Goal: Check status: Check status

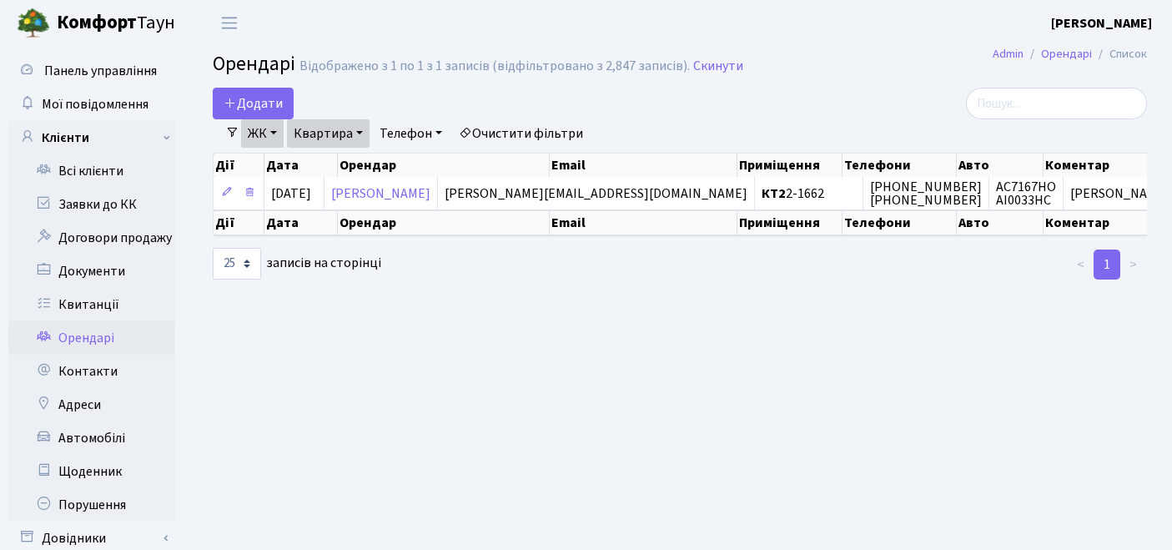
select select "25"
click at [117, 300] on link "Квитанції" at bounding box center [91, 304] width 167 height 33
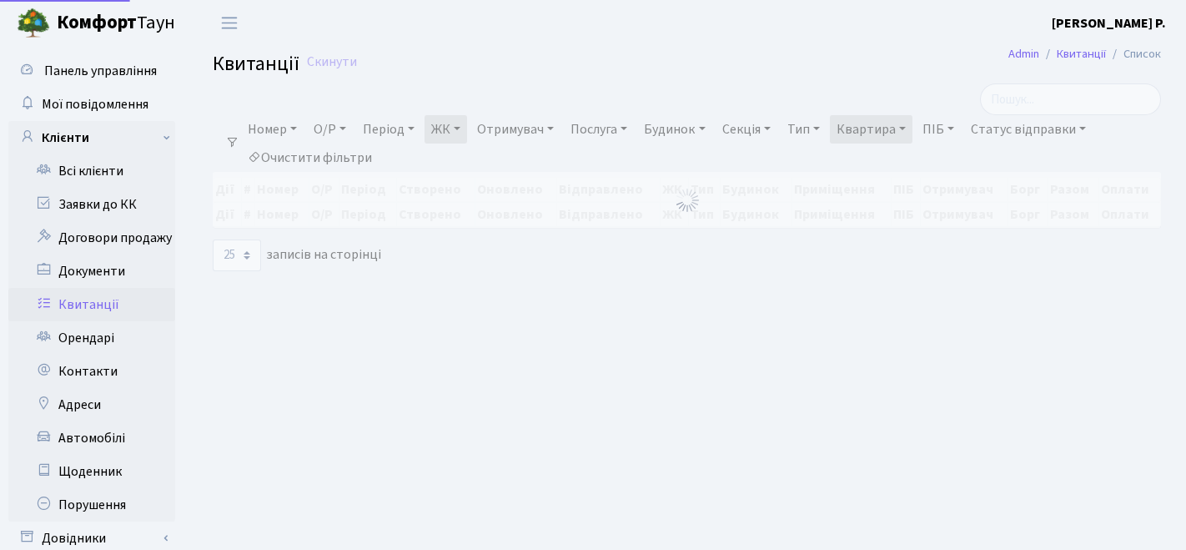
select select "25"
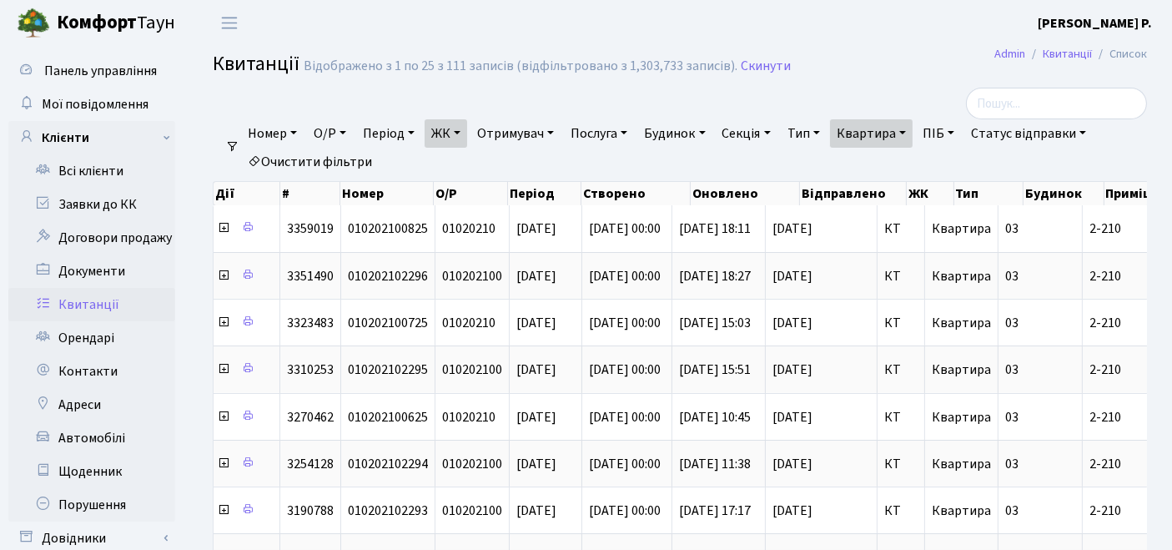
click at [343, 163] on link "Очистити фільтри" at bounding box center [310, 162] width 138 height 28
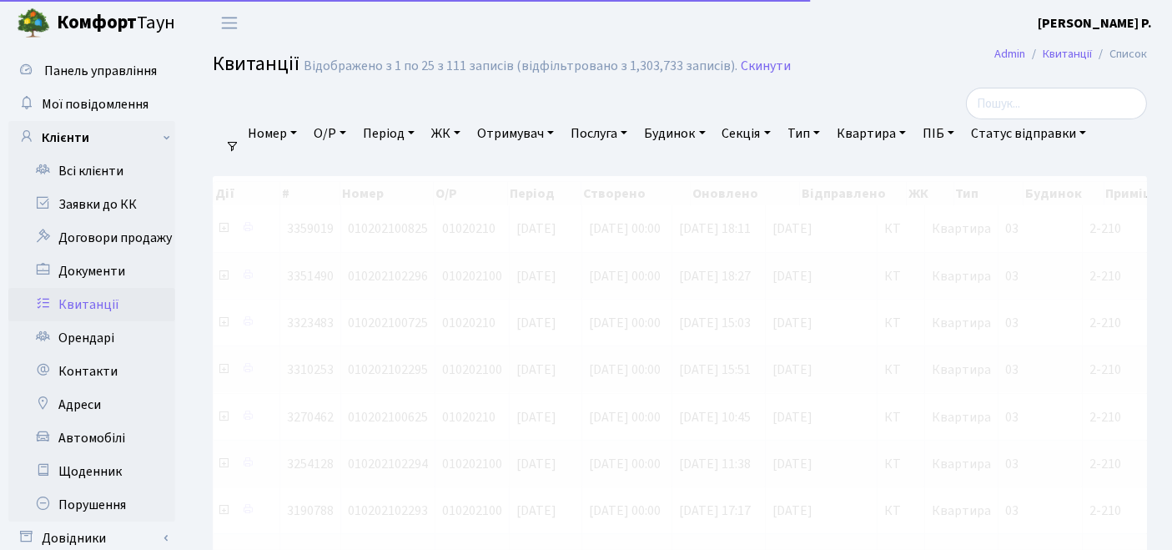
click at [462, 128] on link "ЖК" at bounding box center [446, 133] width 43 height 28
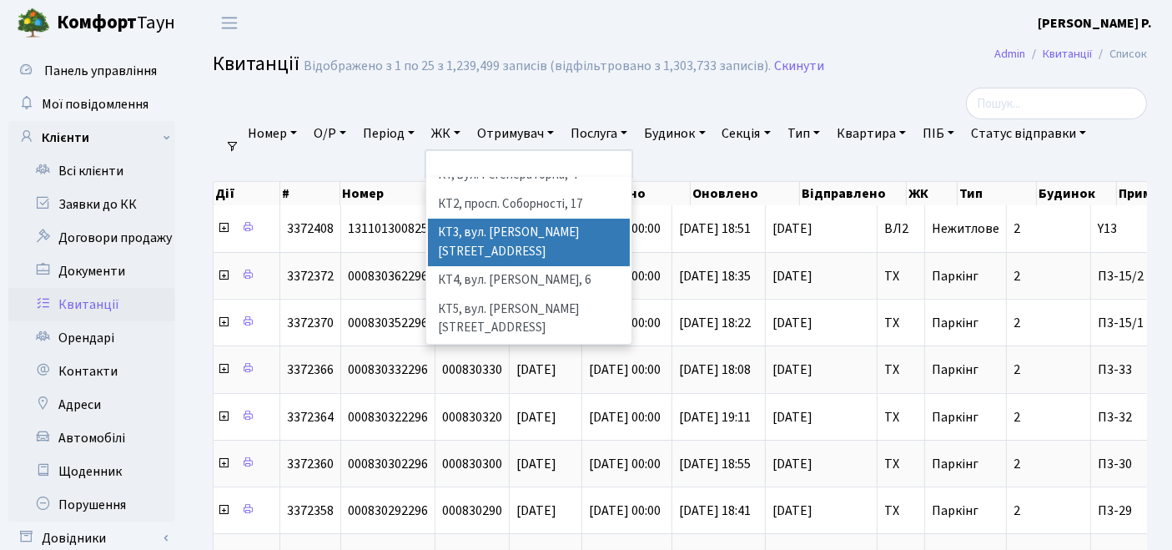
scroll to position [93, 0]
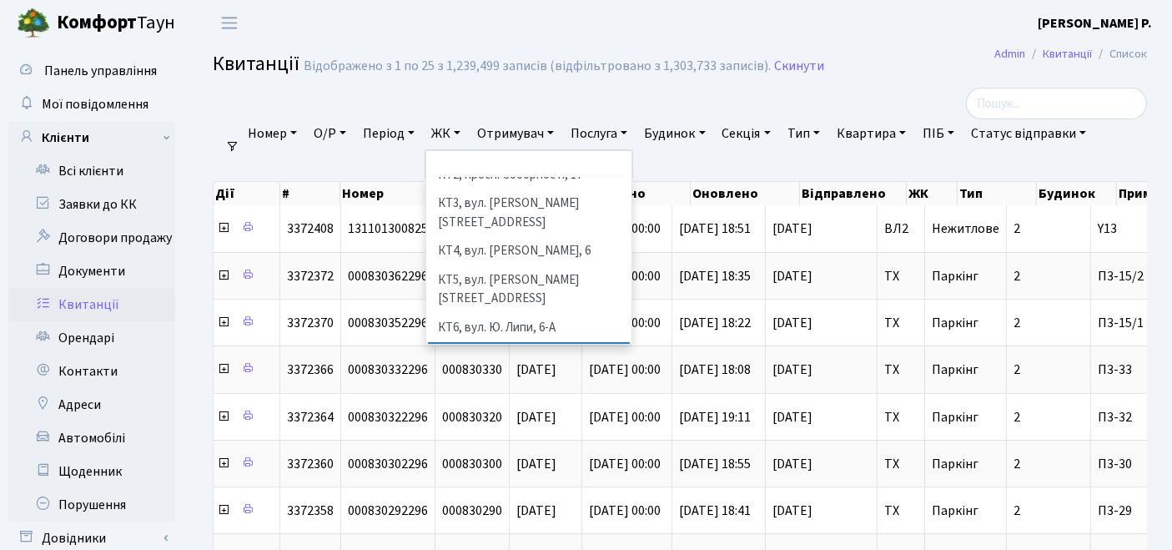
click at [491, 342] on li "КТ7, вул. [PERSON_NAME][STREET_ADDRESS]" at bounding box center [529, 366] width 203 height 48
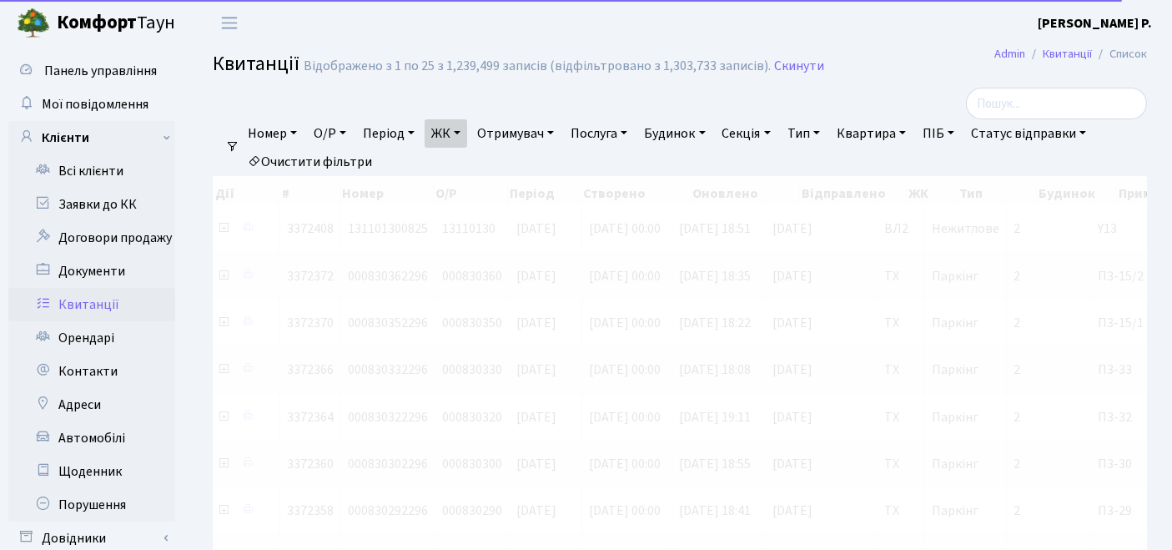
click at [884, 134] on link "Квартира" at bounding box center [871, 133] width 83 height 28
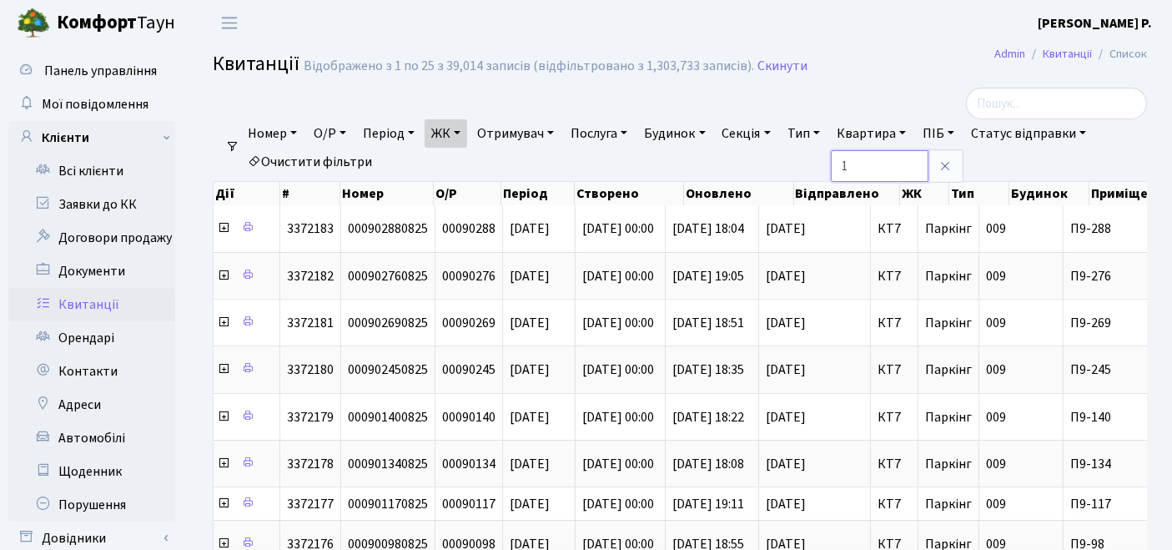
type input "1"
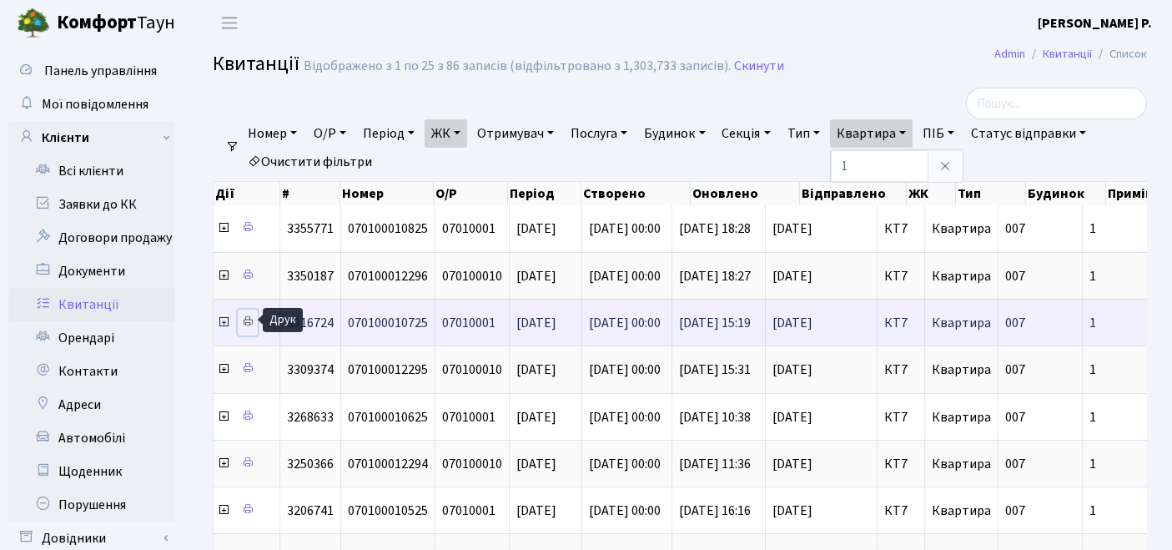
click at [249, 315] on icon at bounding box center [248, 321] width 12 height 12
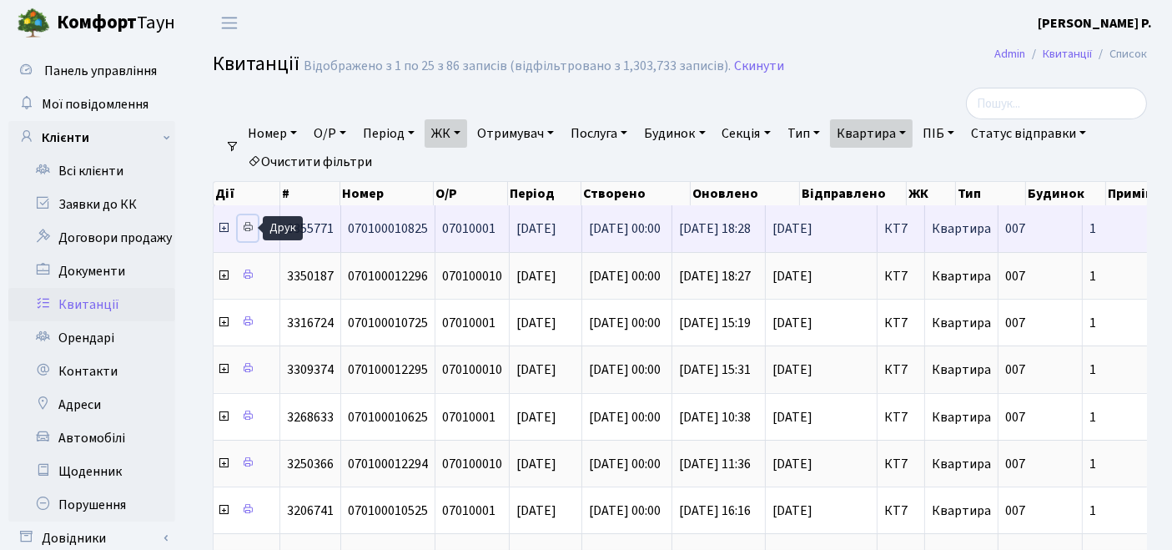
click at [244, 224] on icon at bounding box center [248, 227] width 12 height 12
